Goal: Information Seeking & Learning: Learn about a topic

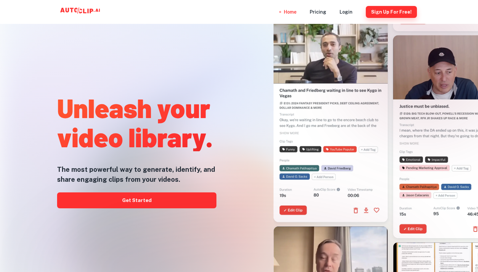
click at [386, 13] on button "Sign Up for free!" at bounding box center [391, 12] width 51 height 12
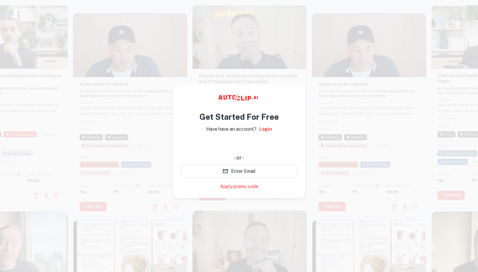
click at [238, 147] on div "使用 Google 帳戶登入。在新分頁中開啟" at bounding box center [239, 144] width 116 height 15
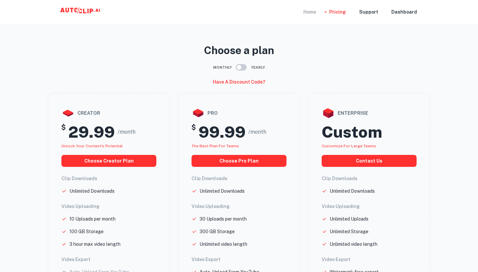
click at [314, 11] on div "Home" at bounding box center [309, 12] width 13 height 24
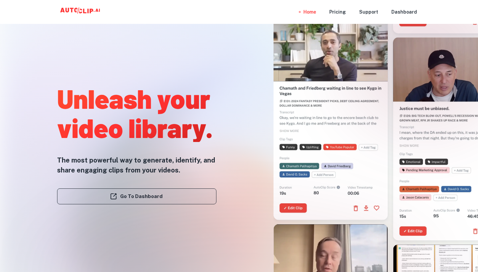
click at [120, 196] on link "Go To Dashboard" at bounding box center [136, 196] width 159 height 16
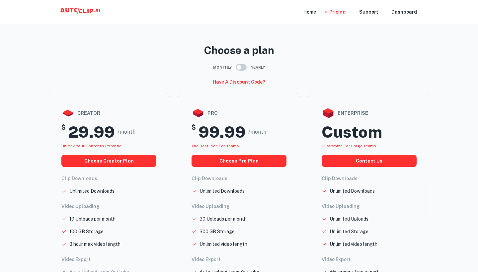
click at [89, 11] on icon at bounding box center [81, 11] width 66 height 13
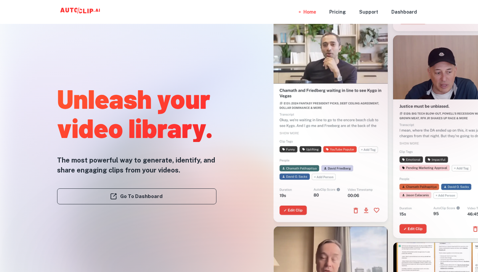
click at [292, 211] on div at bounding box center [239, 272] width 382 height 133
click at [339, 12] on div "Pricing" at bounding box center [337, 12] width 17 height 24
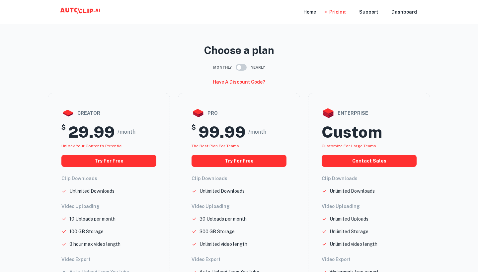
click at [247, 66] on input "checkbox" at bounding box center [239, 67] width 38 height 13
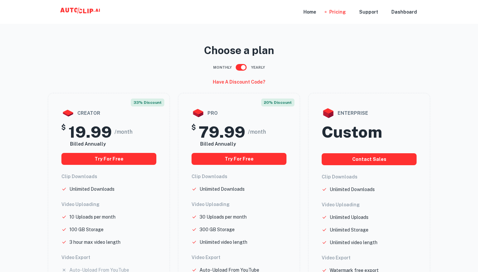
click at [247, 66] on input "checkbox" at bounding box center [243, 67] width 38 height 13
checkbox input "false"
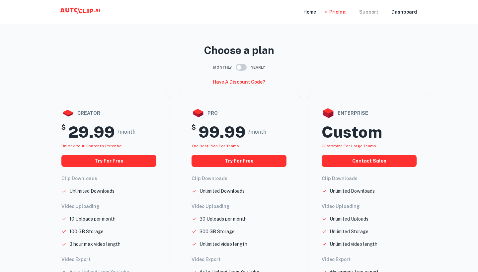
click at [376, 11] on div "Support" at bounding box center [368, 12] width 19 height 24
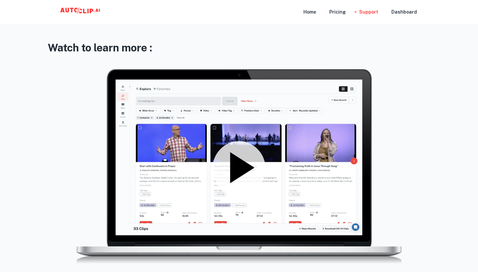
click at [236, 155] on icon at bounding box center [238, 167] width 53 height 53
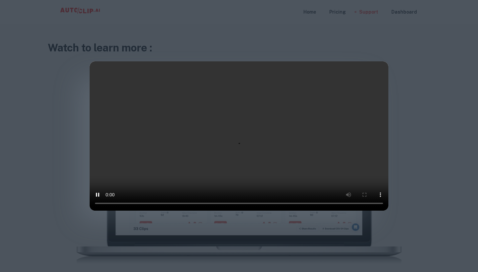
click at [40, 120] on div at bounding box center [239, 136] width 478 height 272
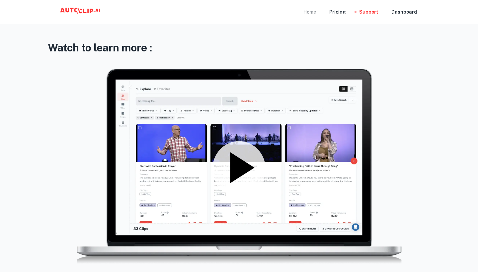
click at [312, 12] on div "Home" at bounding box center [309, 12] width 13 height 24
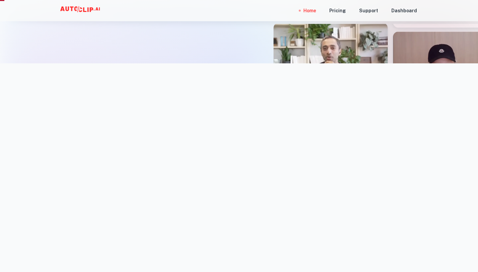
scroll to position [301, 0]
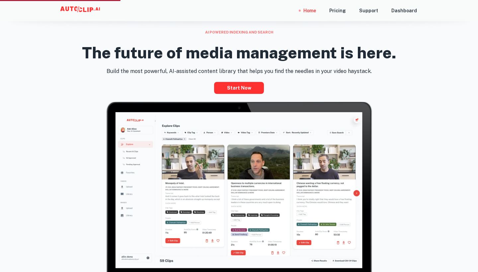
click at [53, 50] on div "The future of media management is here." at bounding box center [239, 51] width 382 height 33
